Goal: Information Seeking & Learning: Learn about a topic

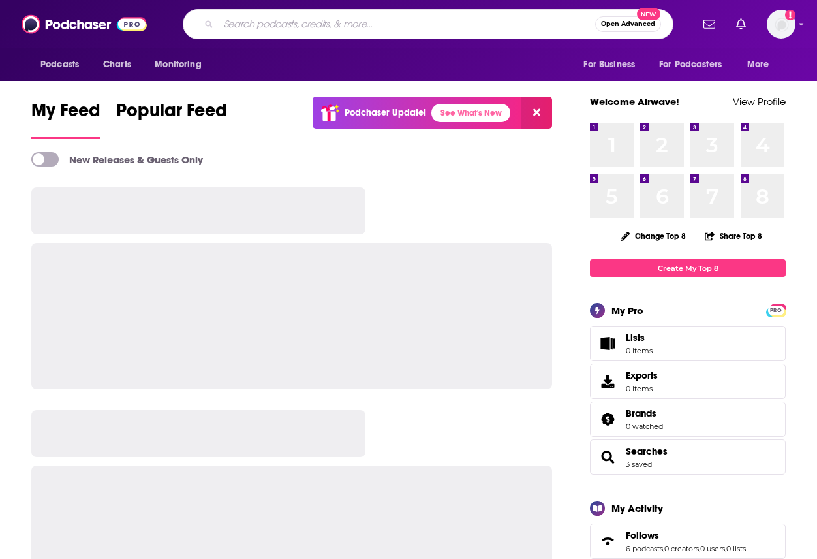
click at [456, 16] on input "Search podcasts, credits, & more..." at bounding box center [407, 24] width 377 height 21
type input "answer for it"
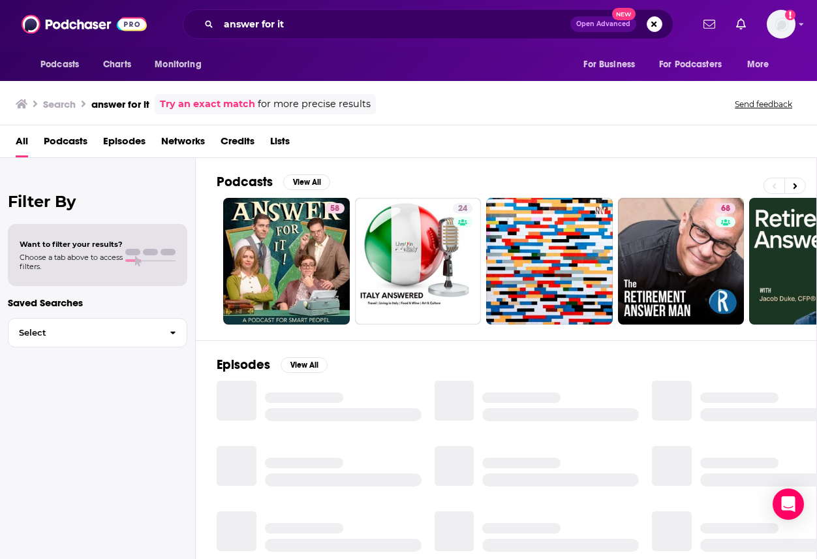
click at [307, 245] on link "58" at bounding box center [286, 261] width 127 height 127
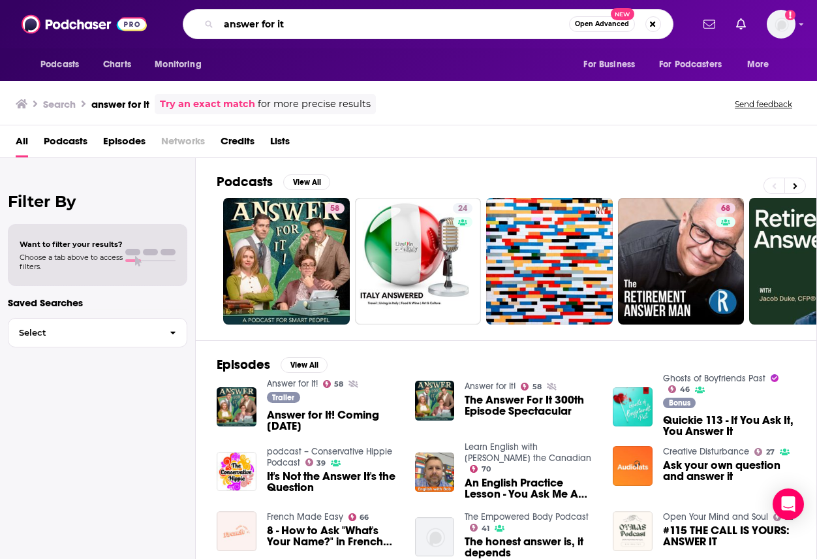
drag, startPoint x: 323, startPoint y: 18, endPoint x: 275, endPoint y: 5, distance: 49.4
click at [274, 5] on div "Podcasts Charts Monitoring answer for it Open Advanced New For Business For Pod…" at bounding box center [408, 24] width 817 height 48
click at [279, 5] on div "Podcasts Charts Monitoring answer for it Open Advanced New For Business For Pod…" at bounding box center [408, 24] width 817 height 48
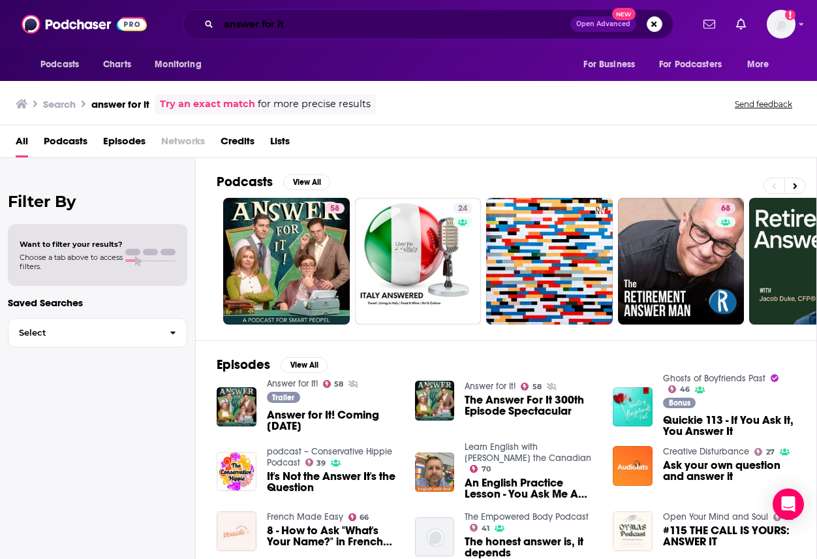
click at [309, 34] on input "answer for it" at bounding box center [395, 24] width 352 height 21
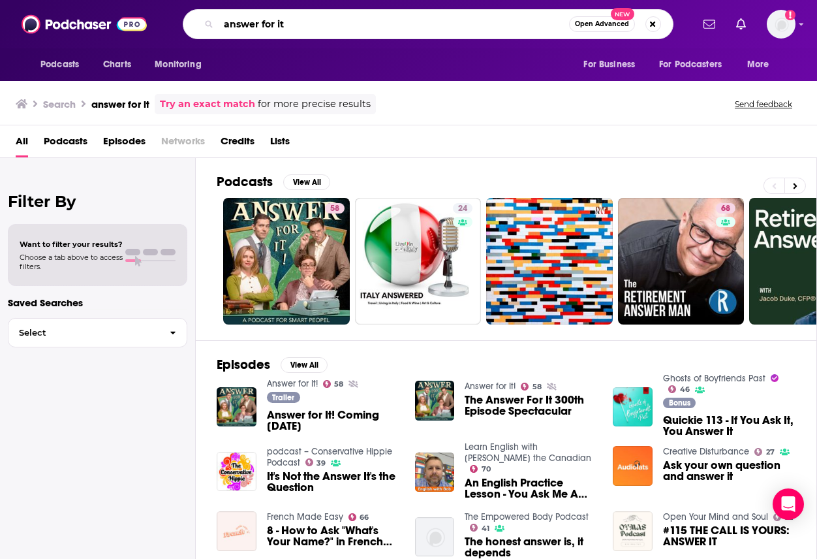
drag, startPoint x: 309, startPoint y: 34, endPoint x: 297, endPoint y: 29, distance: 13.2
click at [297, 29] on input "answer for it" at bounding box center [394, 24] width 350 height 21
